Goal: Contribute content

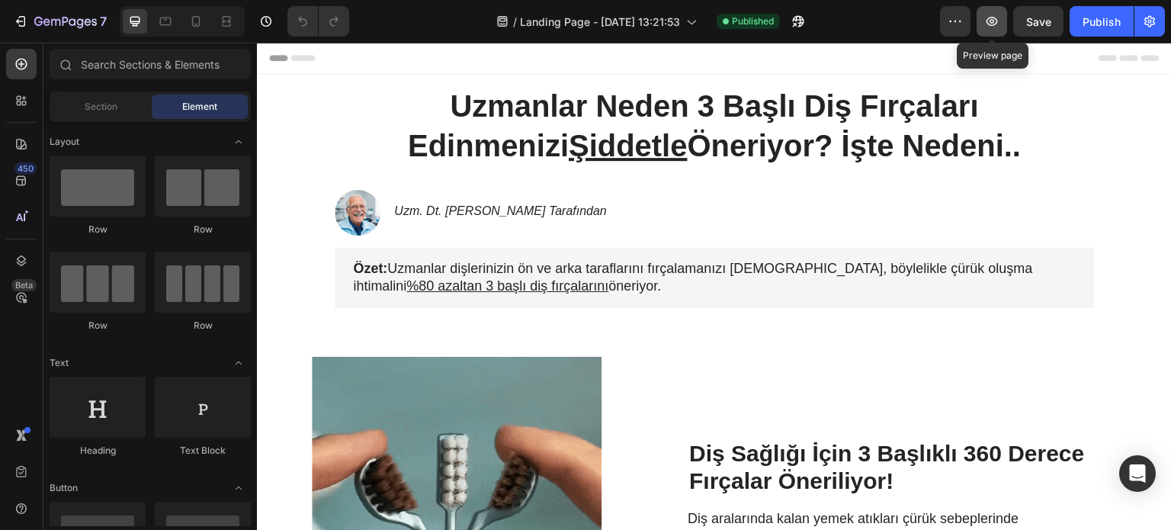
click at [995, 18] on icon "button" at bounding box center [991, 21] width 11 height 9
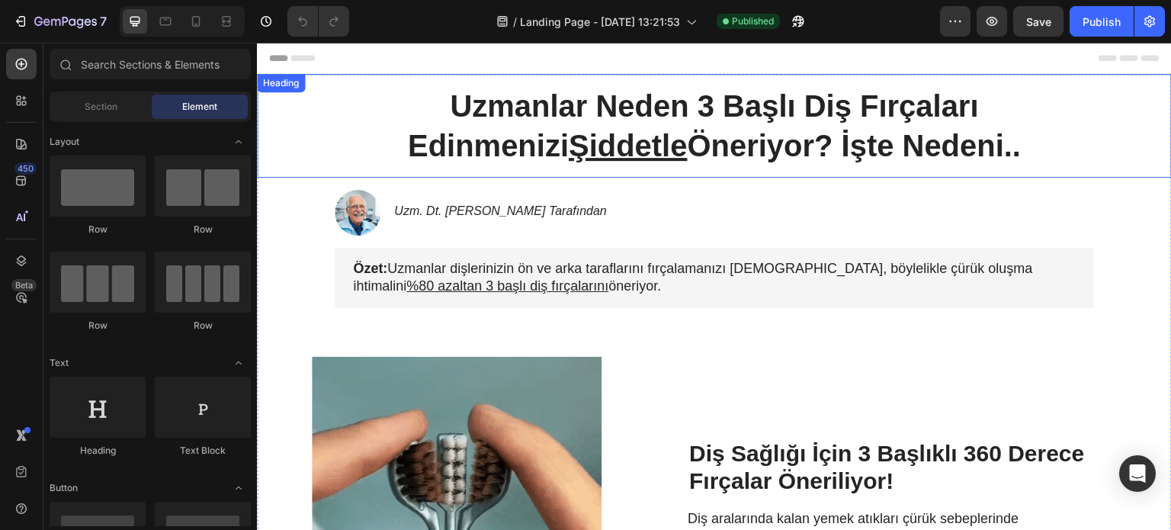
click at [650, 104] on strong "Uzmanlar Neden 3 Başlı Diş Fırçaları Edinmenizi Şiddetle Öneriyor? İşte Nedeni.." at bounding box center [715, 125] width 614 height 73
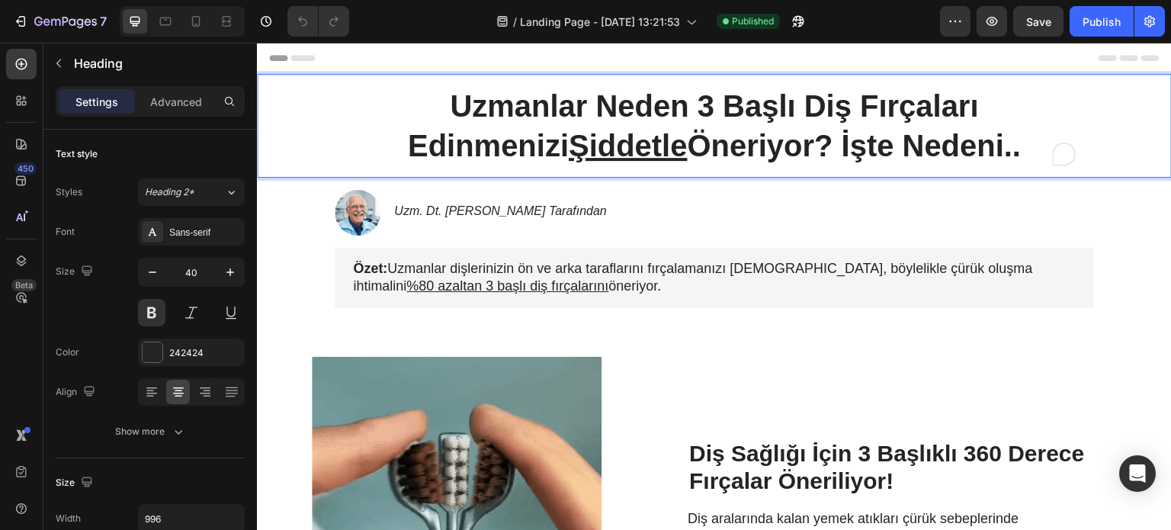
click at [601, 110] on strong "Uzmanlar Neden 3 Başlı Diş Fırçaları Edinmenizi Şiddetle Öneriyor? İşte Nedeni.." at bounding box center [715, 125] width 614 height 73
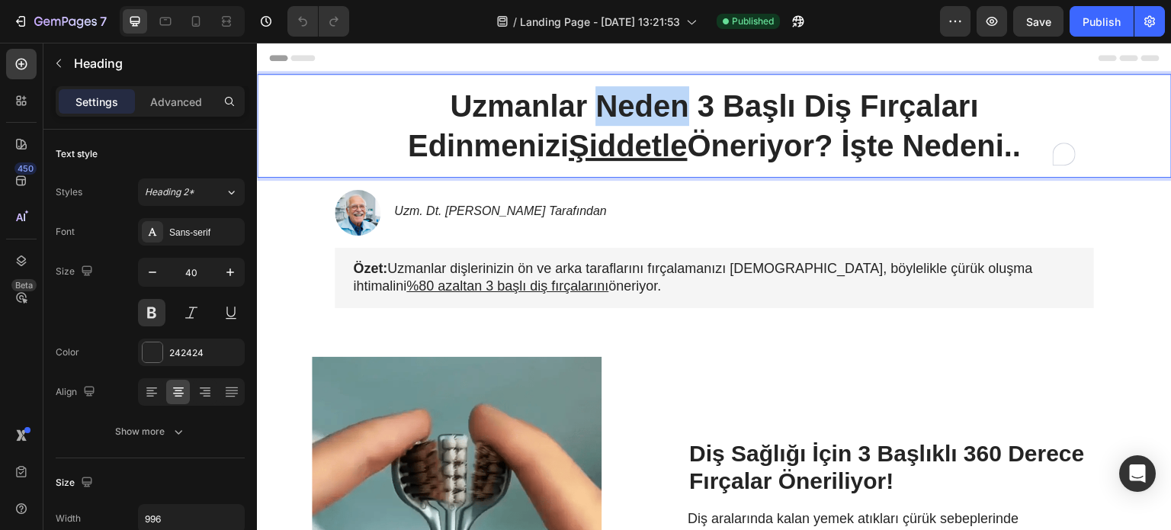
drag, startPoint x: 601, startPoint y: 110, endPoint x: 504, endPoint y: 106, distance: 97.6
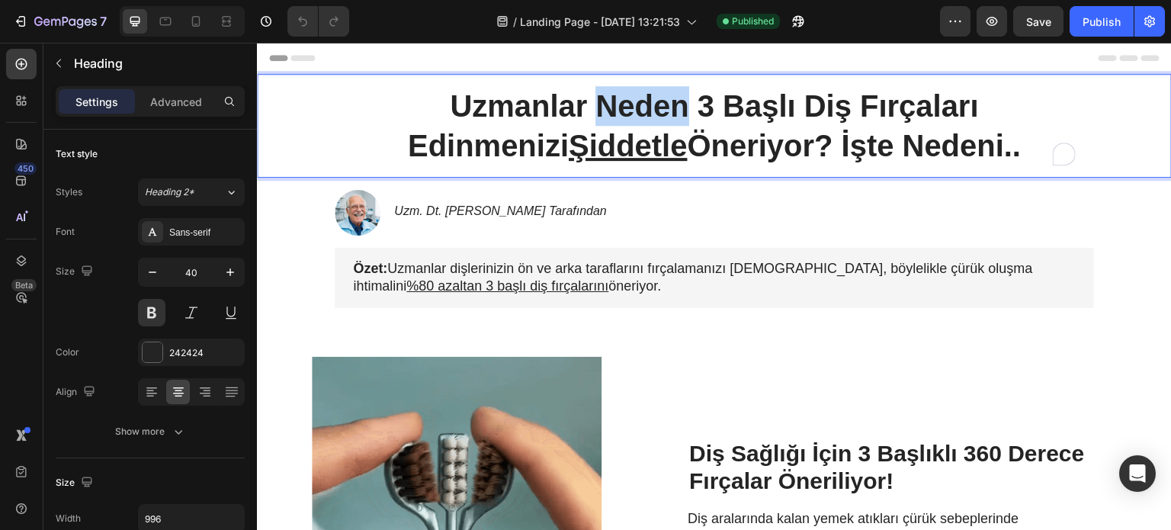
click at [504, 106] on strong "Uzmanlar Neden 3 Başlı Diş Fırçaları Edinmenizi Şiddetle Öneriyor? İşte Nedeni.." at bounding box center [715, 125] width 614 height 73
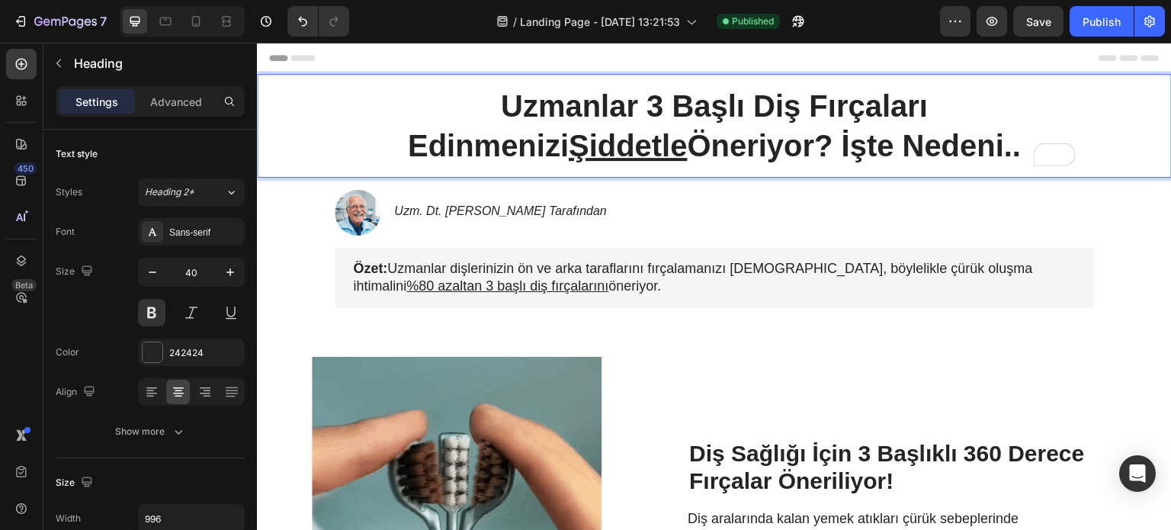
click at [689, 149] on strong "Uzmanlar 3 Başlı Diş Fırçaları Edinmenizi Şiddetle Öneriyor? İşte Nedeni.." at bounding box center [715, 125] width 614 height 73
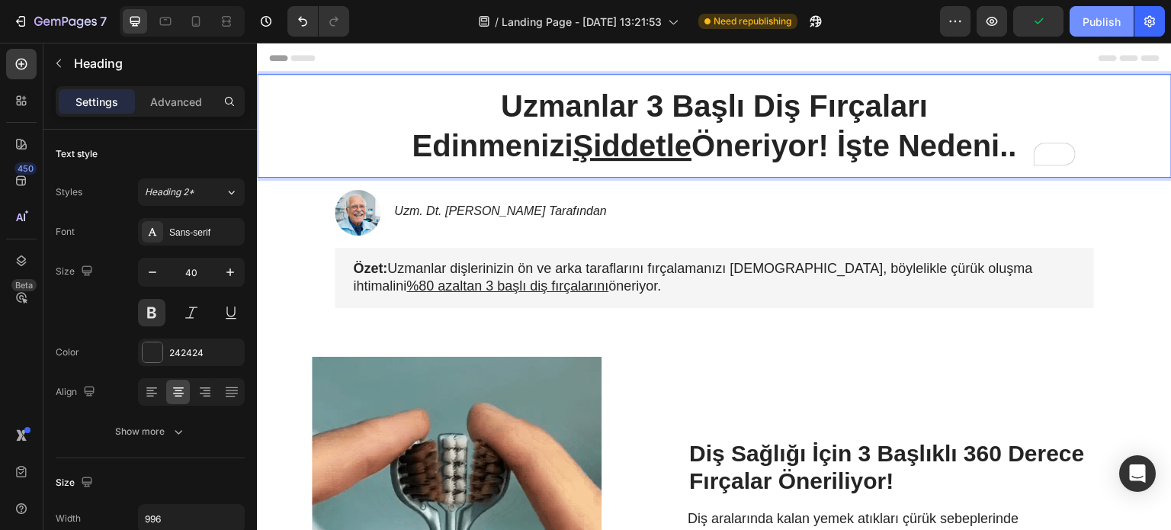
click at [1113, 30] on button "Publish" at bounding box center [1101, 21] width 64 height 30
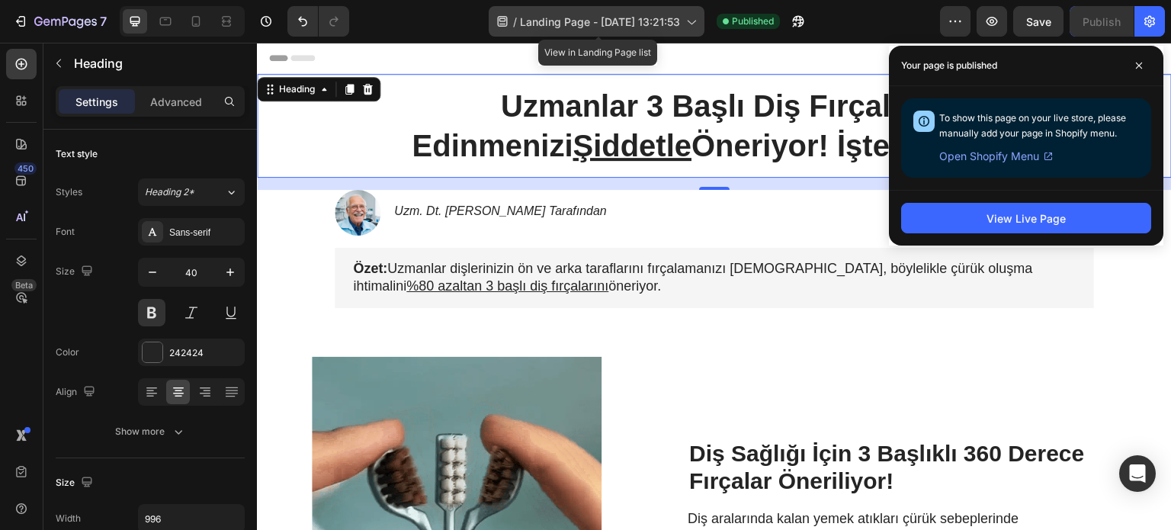
click at [683, 24] on div "/ Landing Page - [DATE] 13:21:53" at bounding box center [597, 21] width 216 height 30
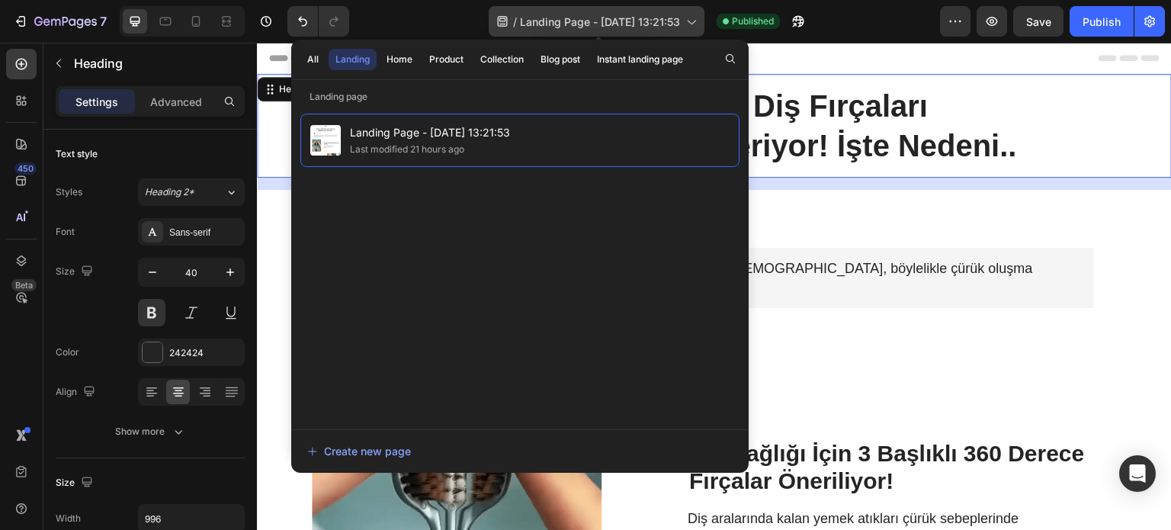
click at [683, 24] on div "/ Landing Page - [DATE] 13:21:53" at bounding box center [597, 21] width 216 height 30
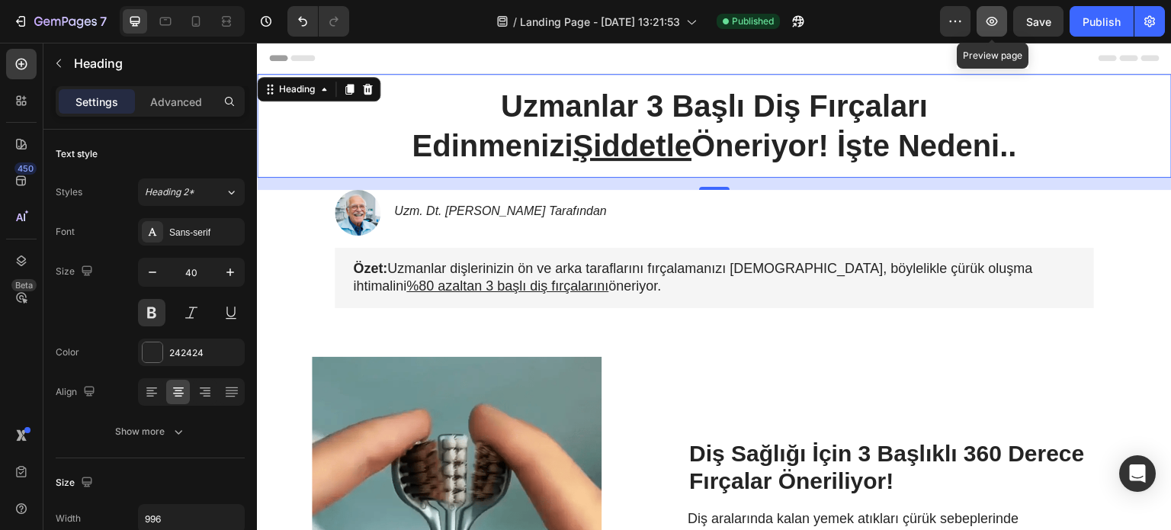
click at [996, 30] on button "button" at bounding box center [991, 21] width 30 height 30
